Goal: Find specific page/section: Find specific page/section

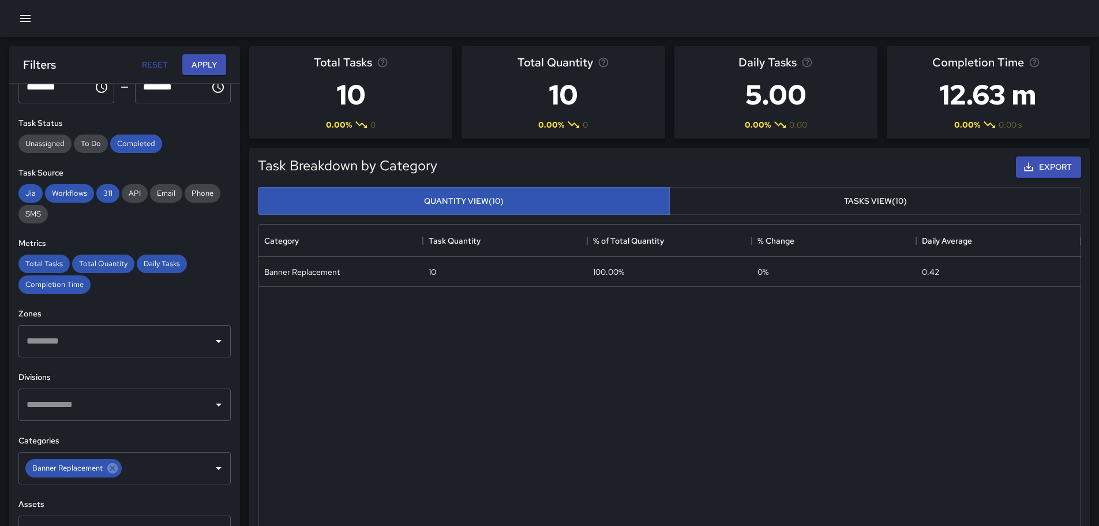
scroll to position [215, 0]
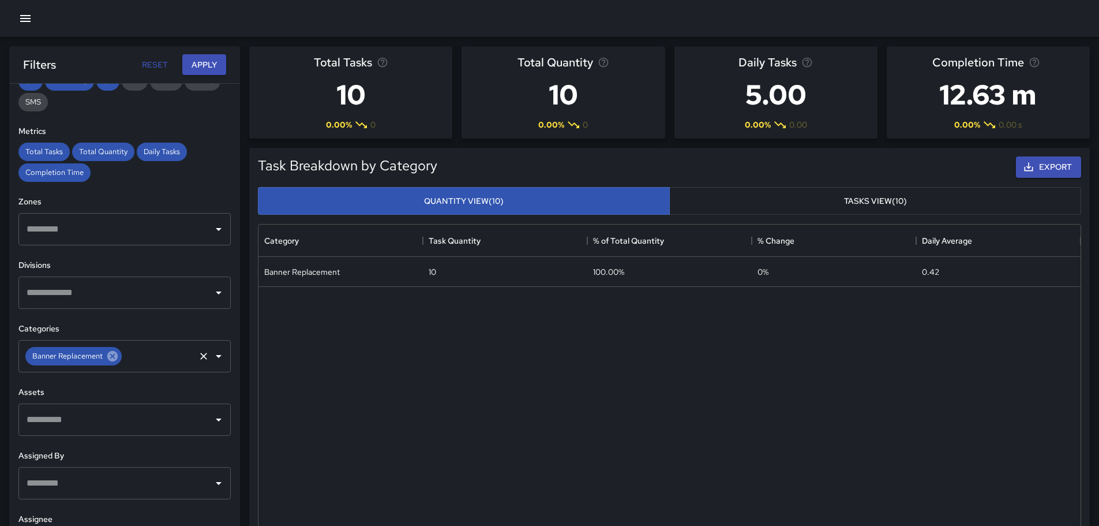
click at [115, 361] on icon at bounding box center [112, 356] width 13 height 13
click at [117, 358] on input "text" at bounding box center [116, 356] width 185 height 22
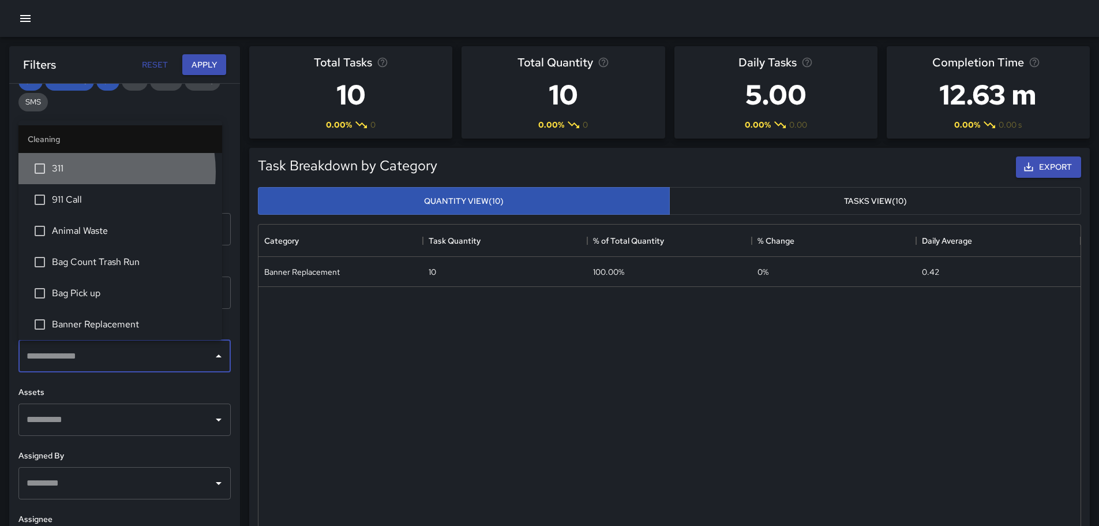
click at [84, 172] on span "311" at bounding box center [132, 169] width 161 height 14
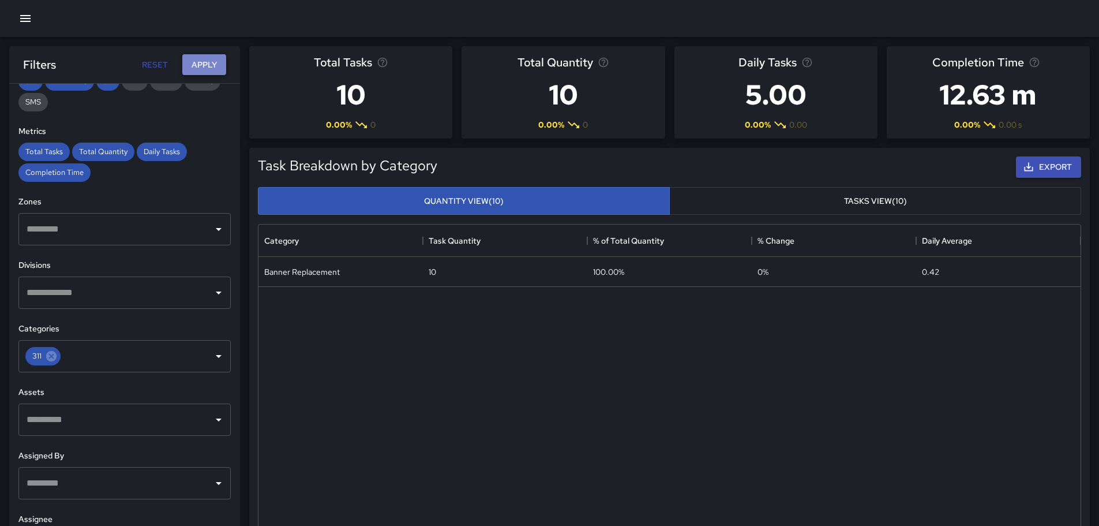
click at [200, 69] on button "Apply" at bounding box center [204, 64] width 44 height 21
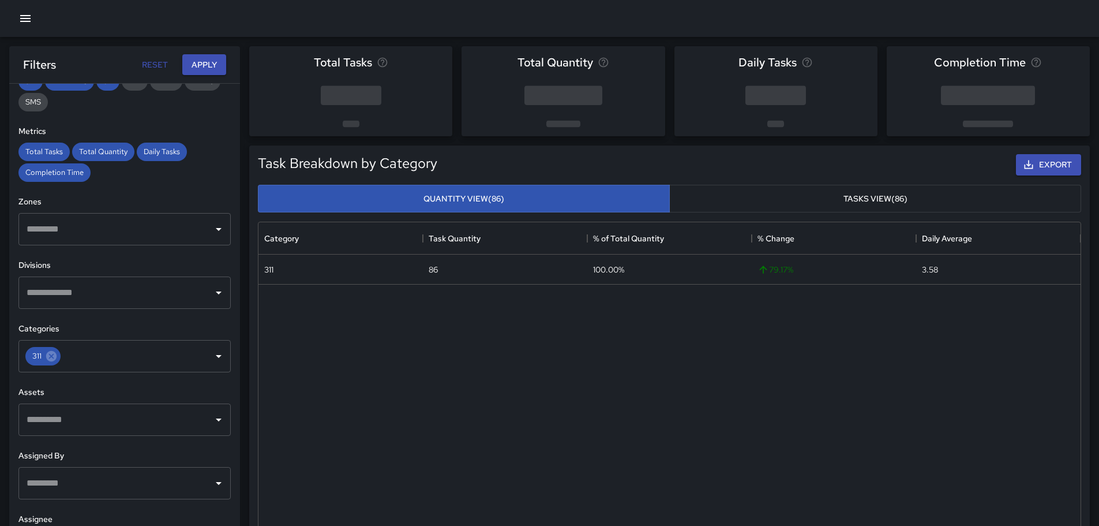
scroll to position [0, 0]
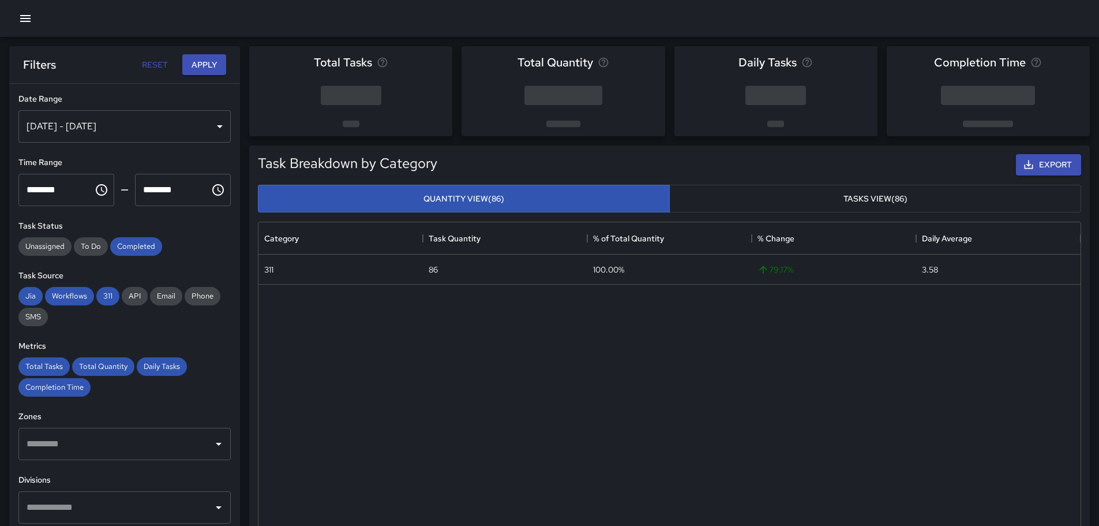
click at [119, 126] on div "[DATE] - [DATE]" at bounding box center [124, 126] width 212 height 32
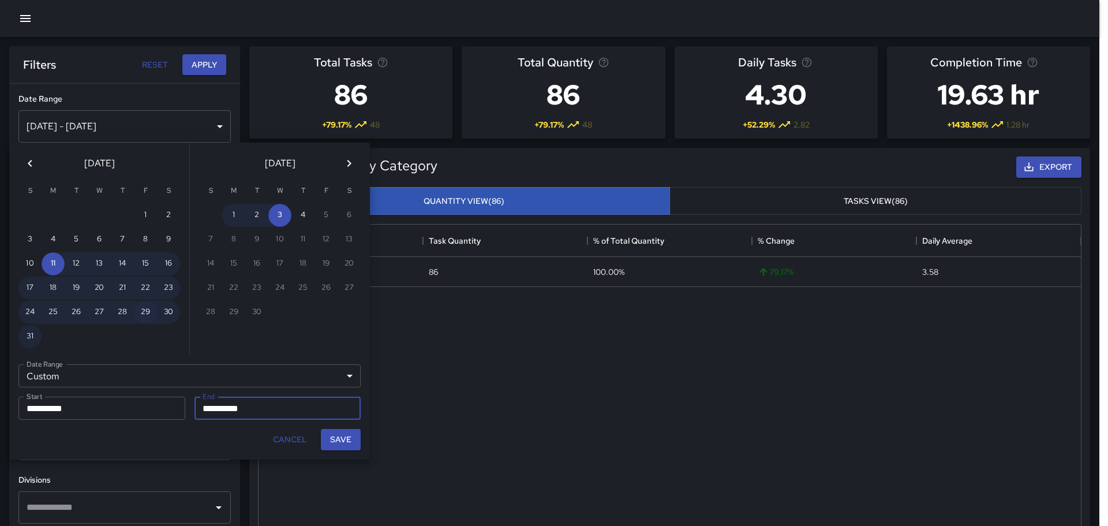
click at [147, 309] on button "29" at bounding box center [145, 312] width 23 height 23
type input "**********"
click at [241, 410] on input "**********" at bounding box center [273, 407] width 159 height 23
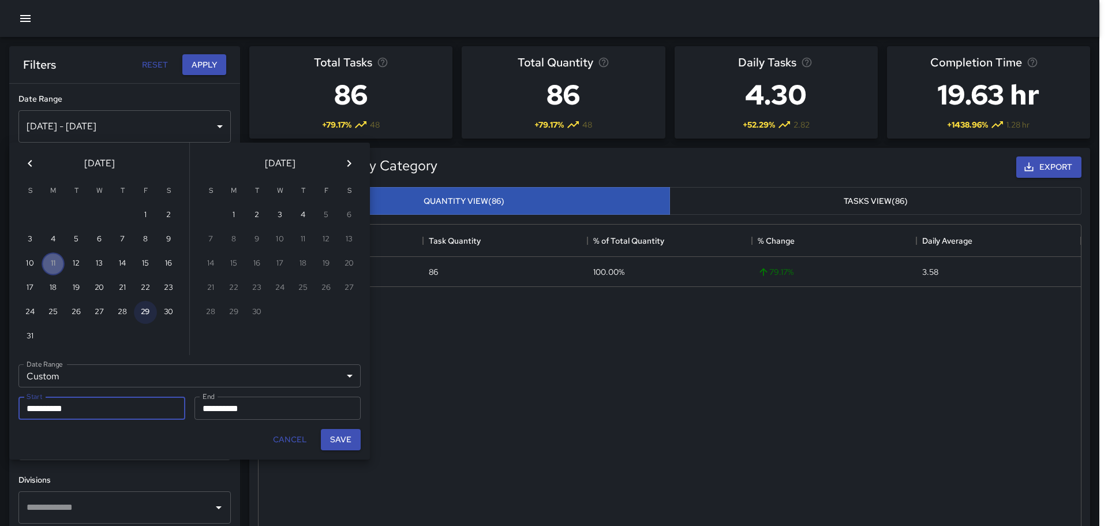
type input "**********"
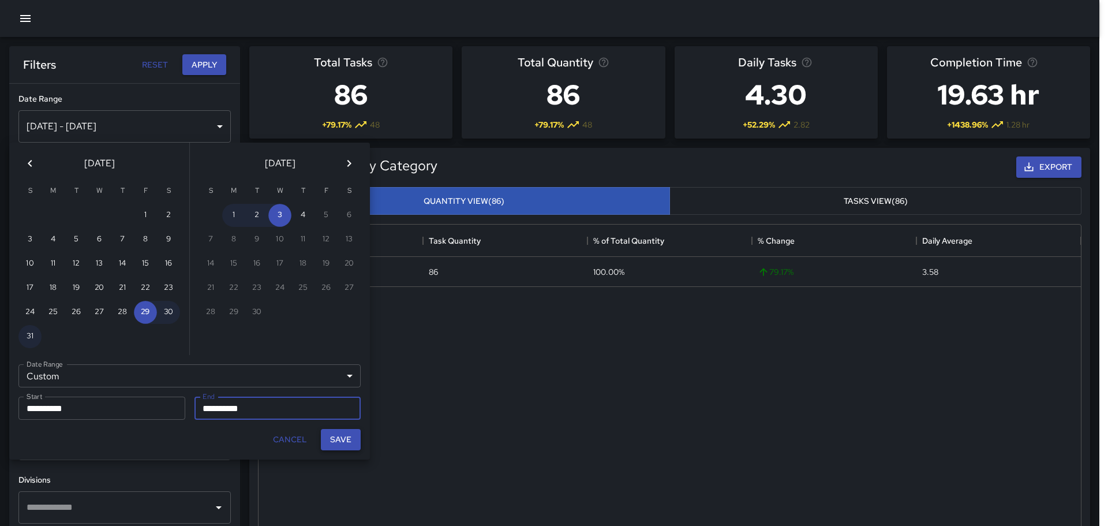
click at [341, 432] on button "Save" at bounding box center [341, 439] width 40 height 21
type input "**********"
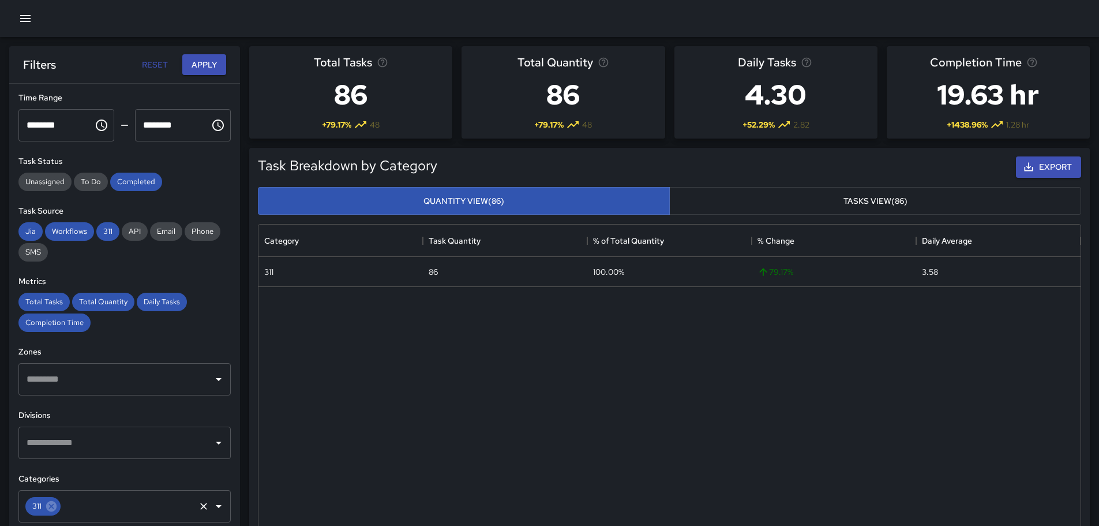
scroll to position [215, 0]
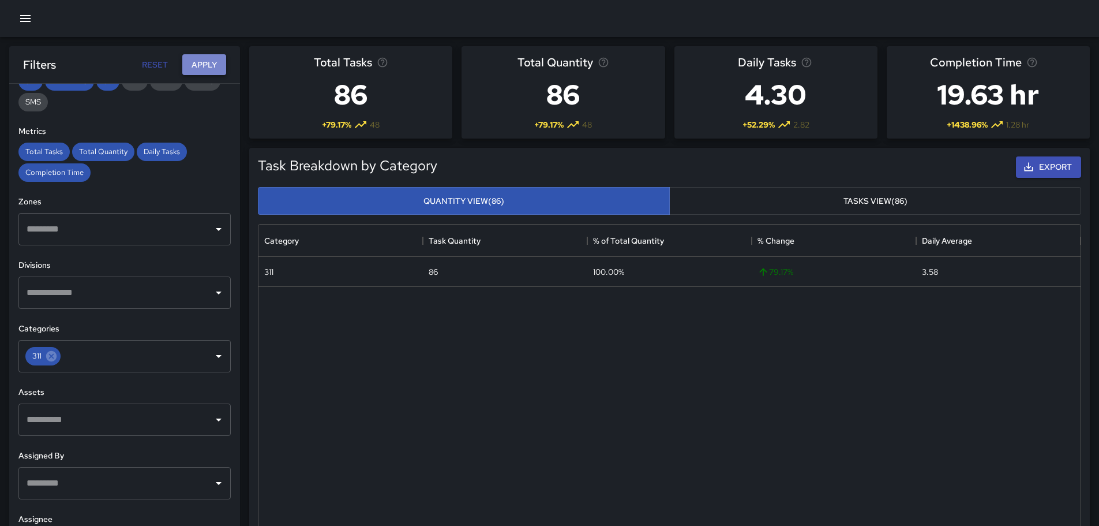
click at [207, 66] on button "Apply" at bounding box center [204, 64] width 44 height 21
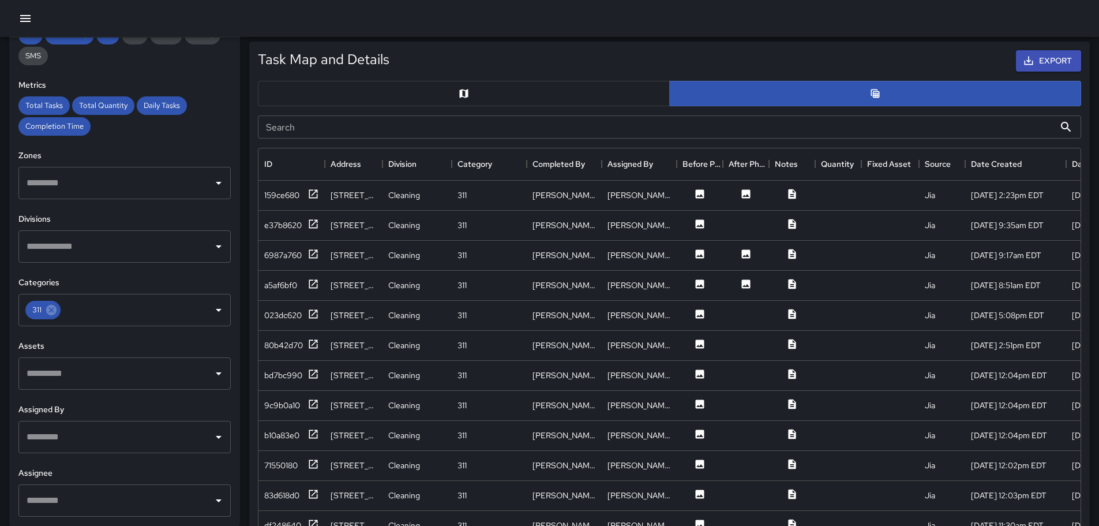
scroll to position [519, 0]
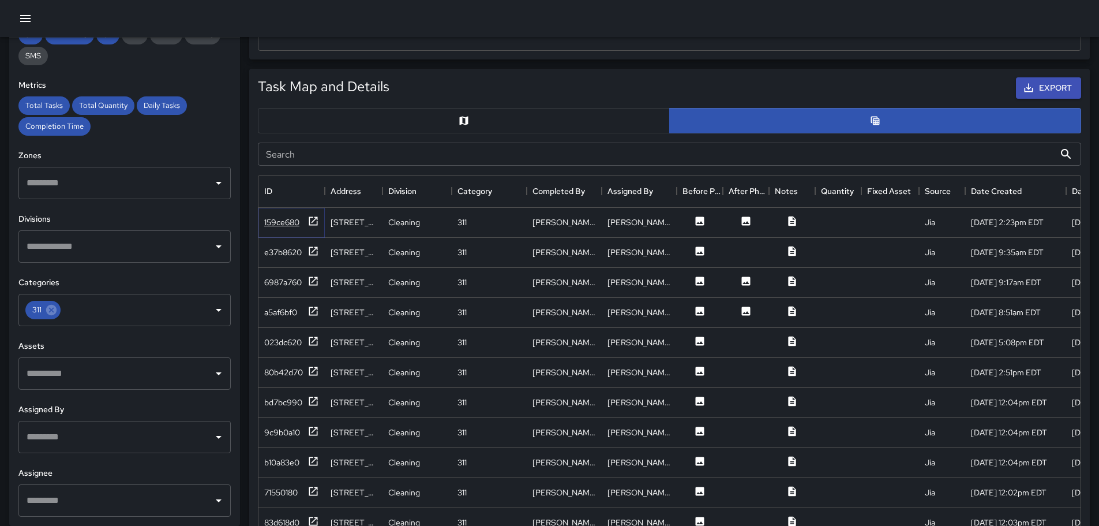
click at [286, 220] on div "159ce680" at bounding box center [281, 222] width 35 height 12
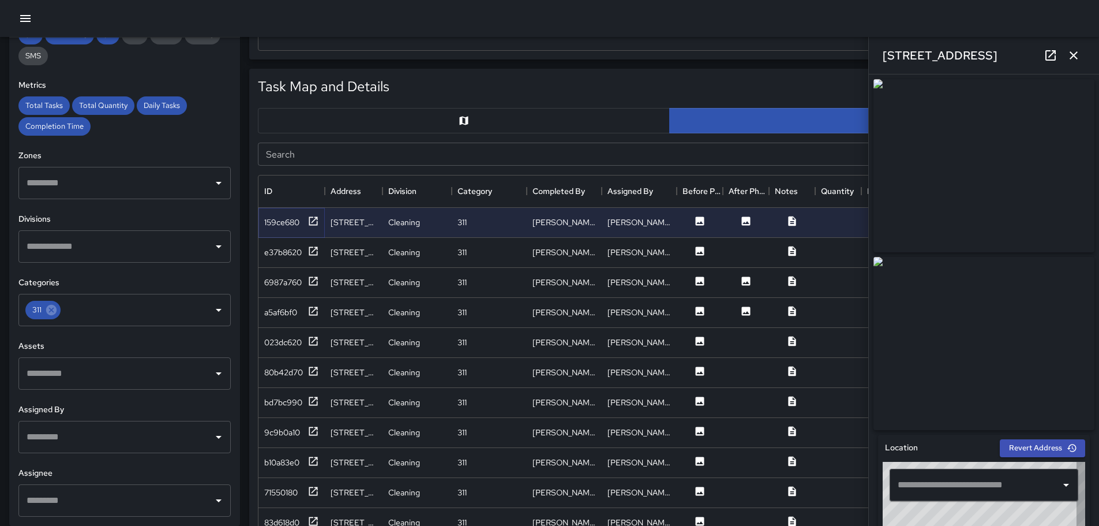
type input "**********"
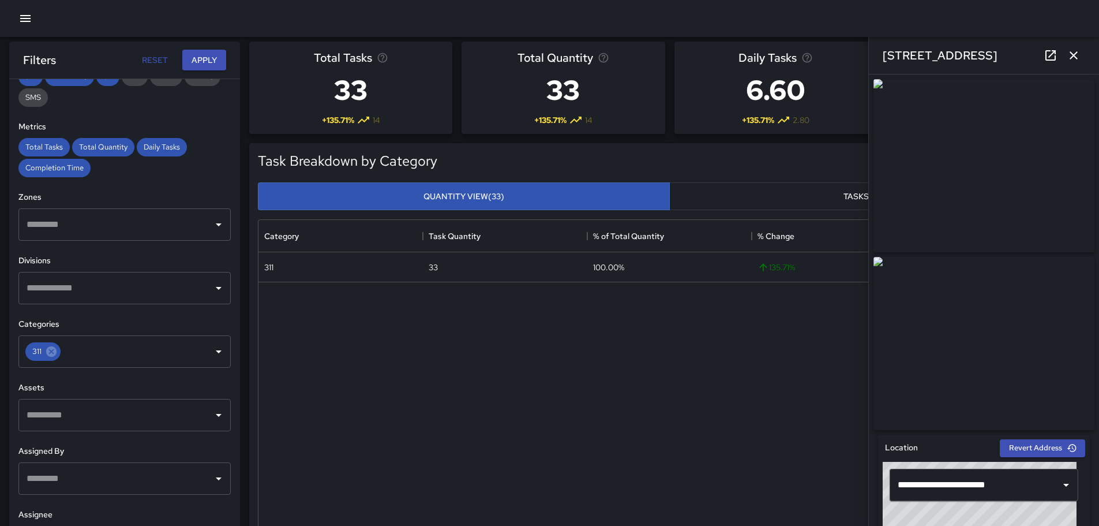
scroll to position [0, 0]
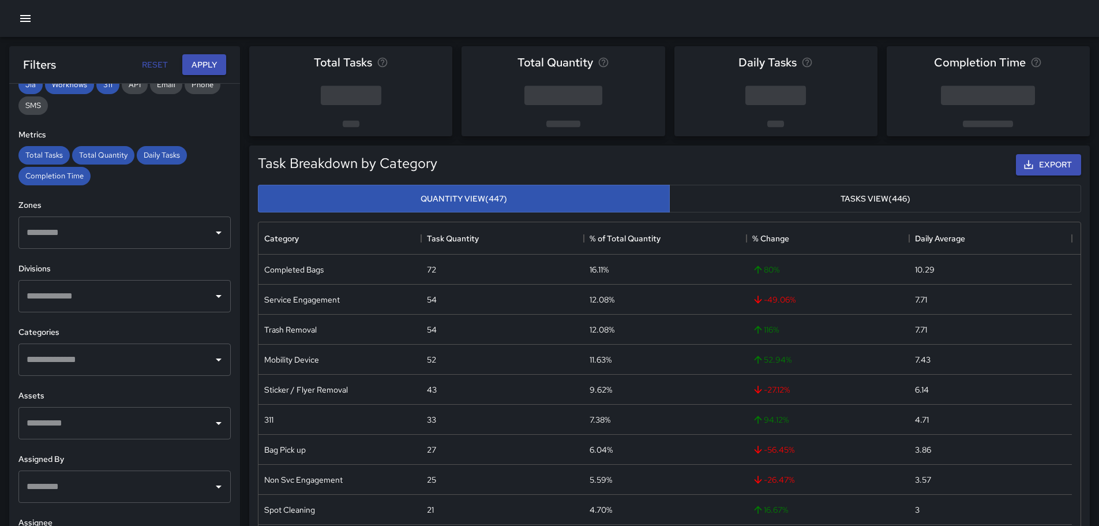
scroll to position [215, 0]
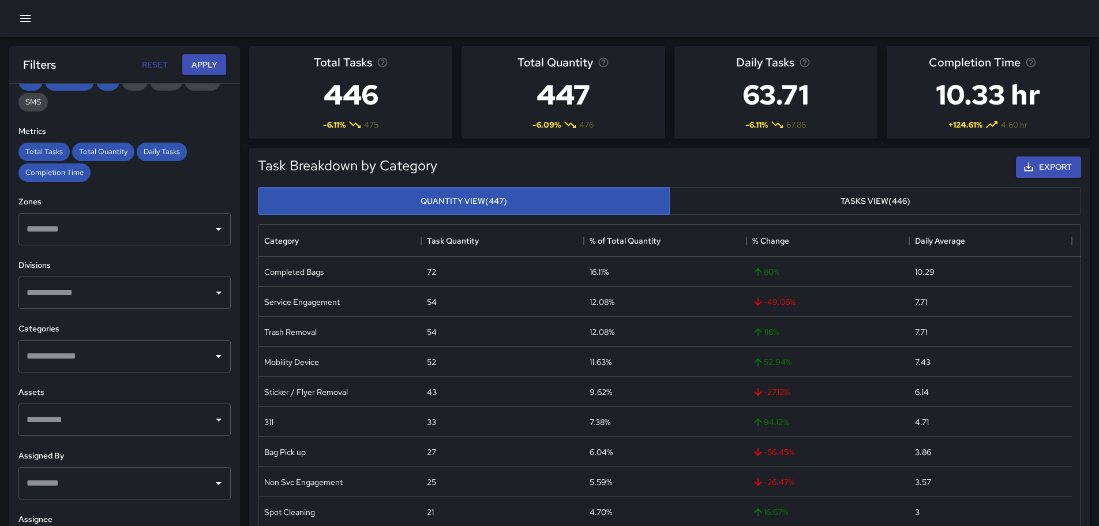
click at [107, 365] on input "text" at bounding box center [116, 356] width 185 height 22
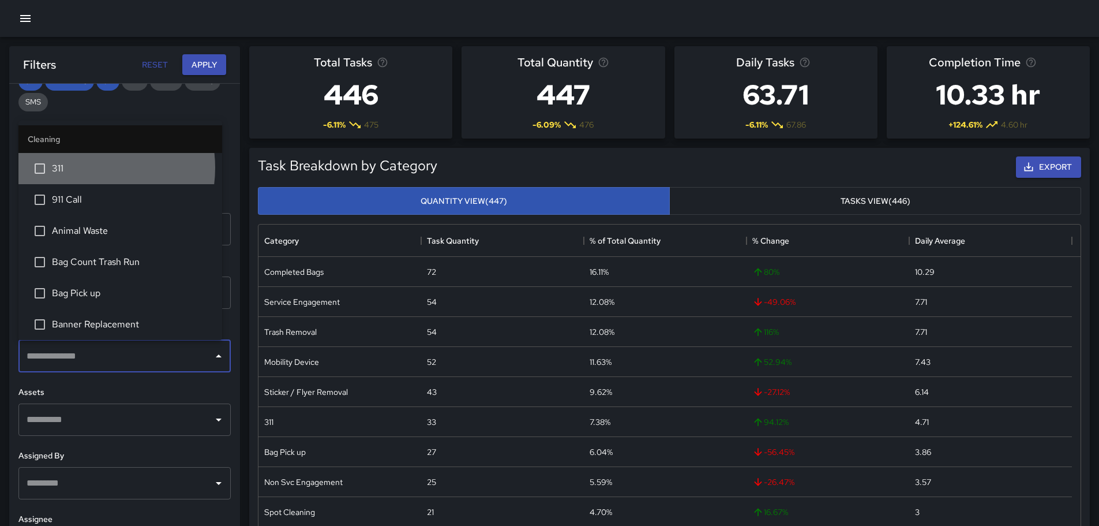
click at [80, 168] on span "311" at bounding box center [132, 169] width 161 height 14
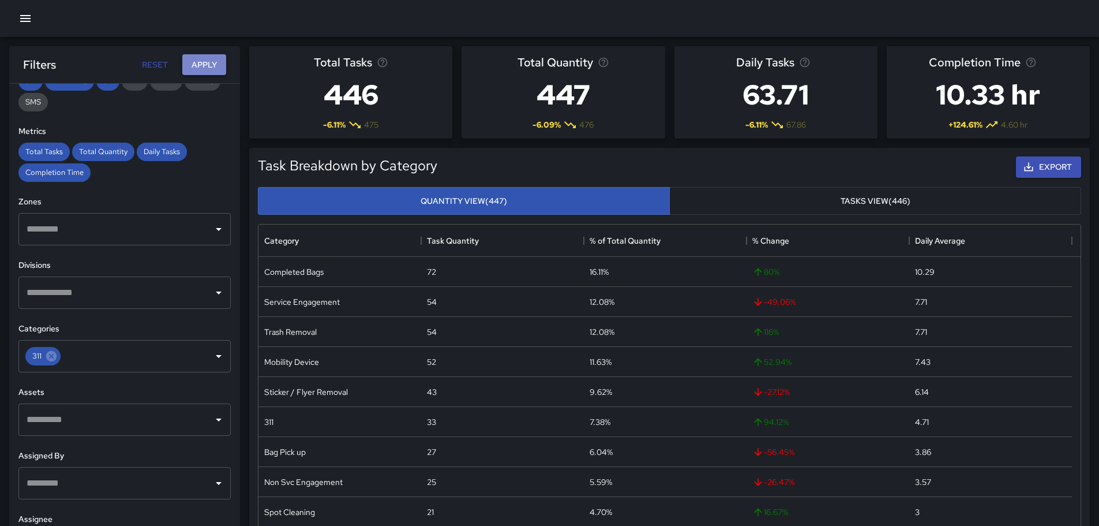
click at [211, 69] on button "Apply" at bounding box center [204, 64] width 44 height 21
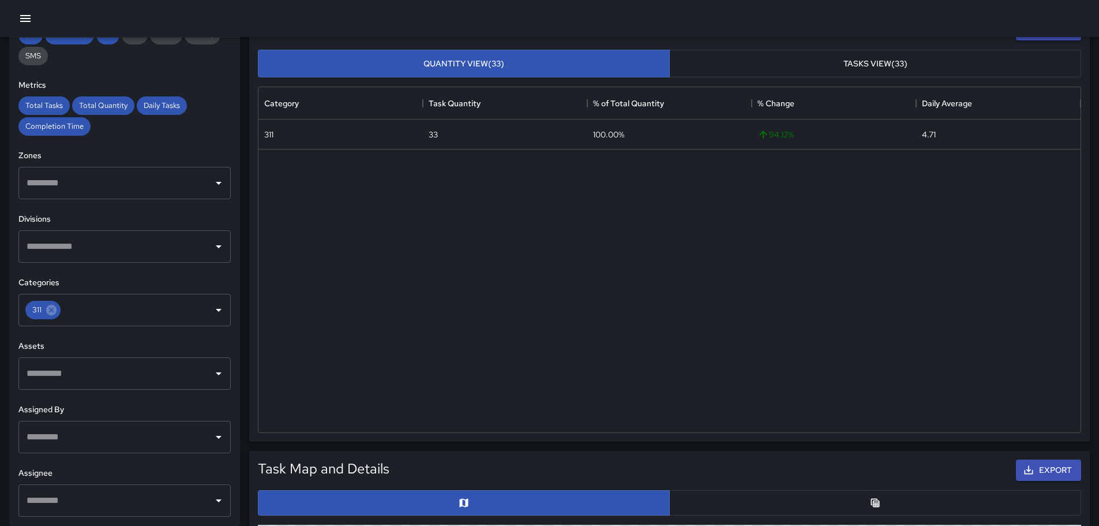
scroll to position [289, 0]
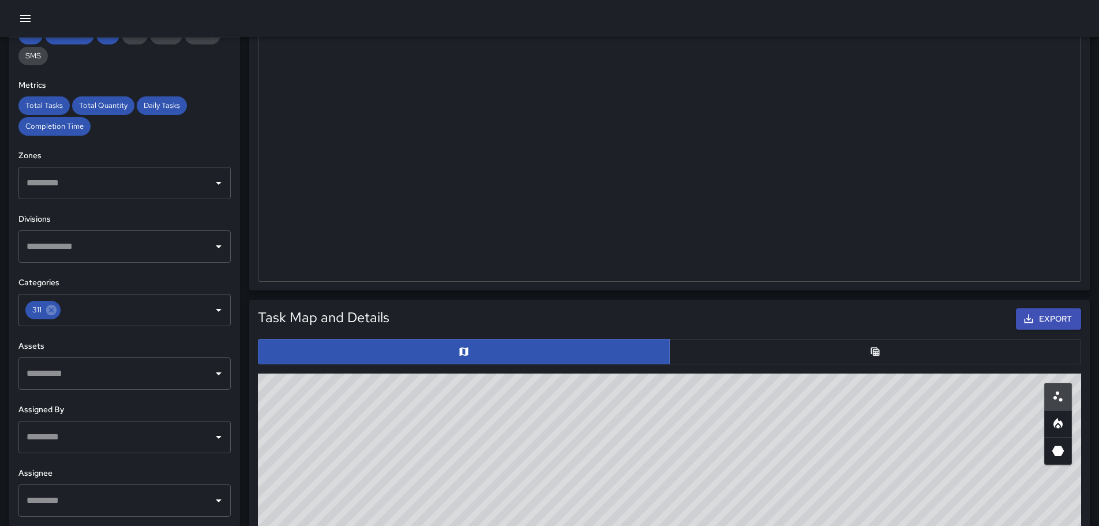
click at [706, 350] on button "button" at bounding box center [875, 351] width 412 height 25
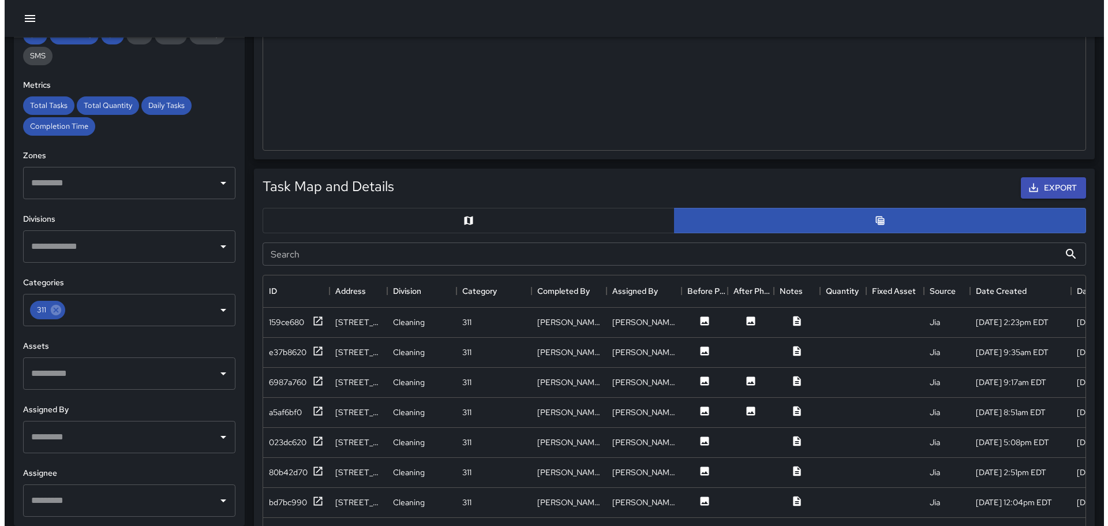
scroll to position [231, 0]
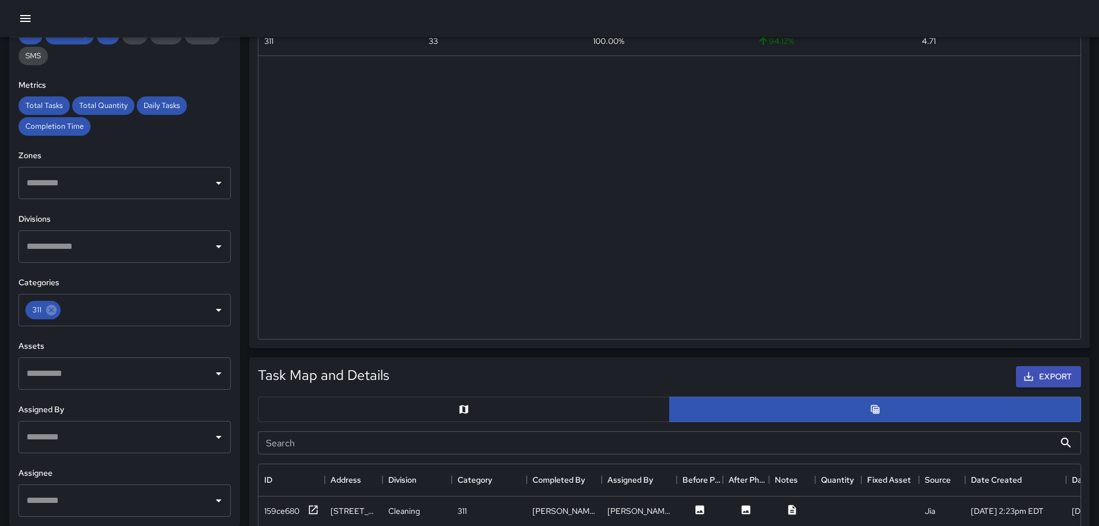
click at [31, 20] on icon "button" at bounding box center [25, 19] width 14 height 14
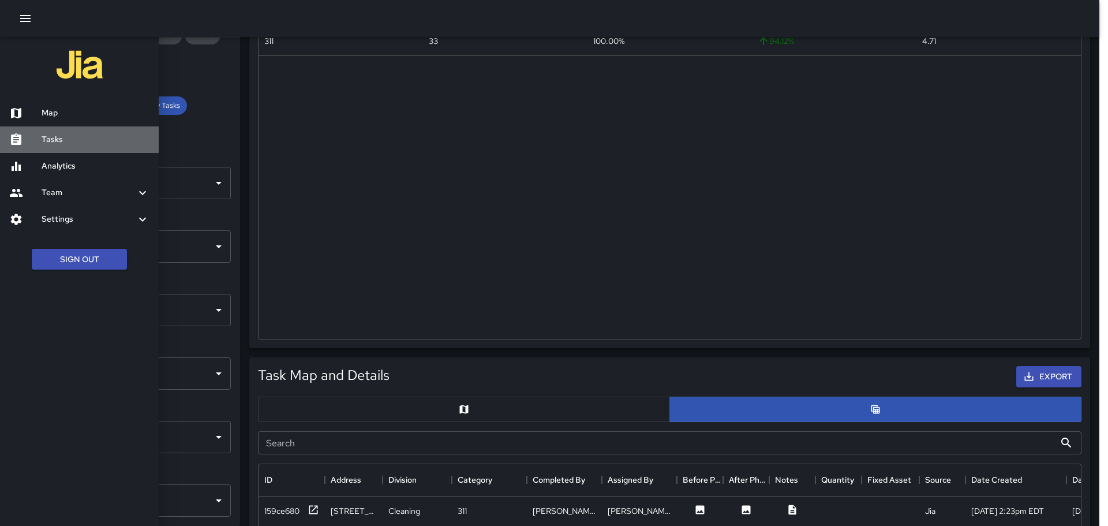
click at [69, 132] on div "Tasks" at bounding box center [79, 139] width 159 height 27
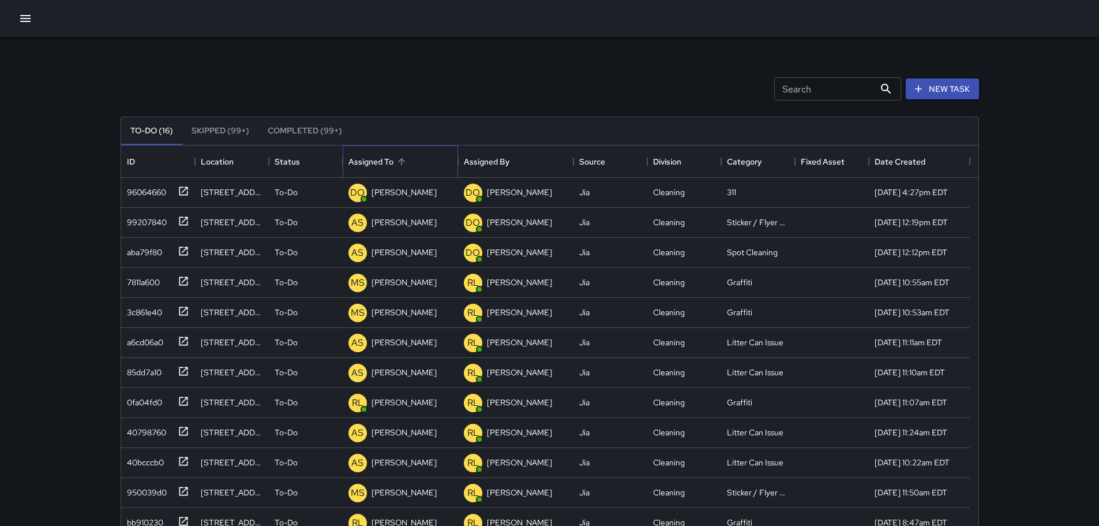
click at [361, 164] on div "Assigned To" at bounding box center [371, 161] width 45 height 32
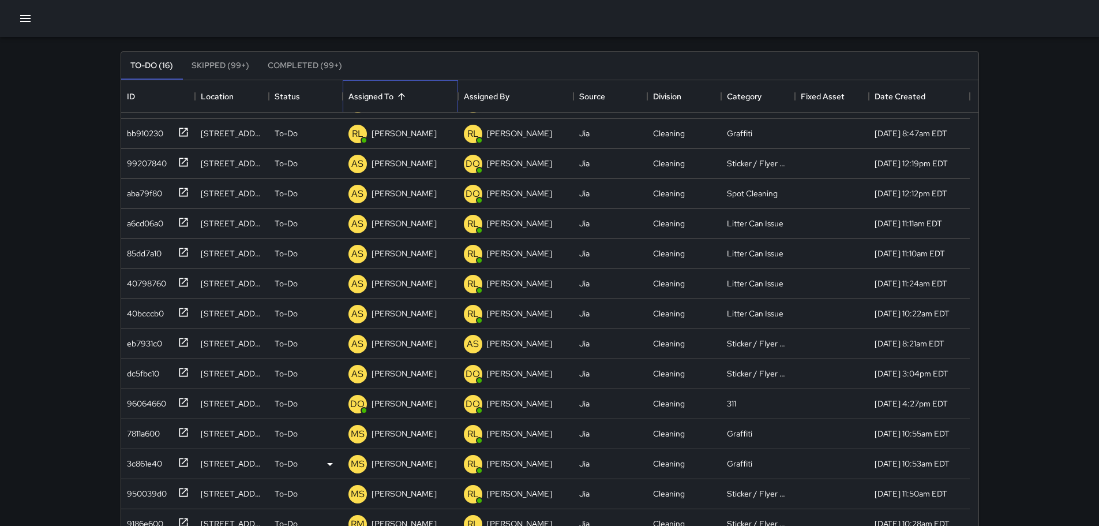
scroll to position [156, 0]
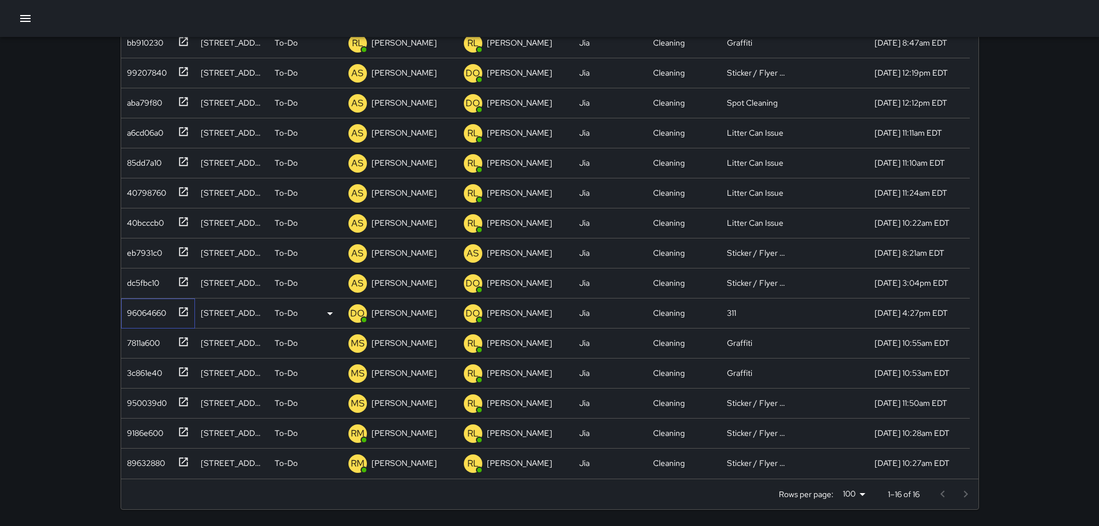
click at [156, 308] on div "96064660" at bounding box center [144, 310] width 44 height 16
